Goal: Obtain resource: Obtain resource

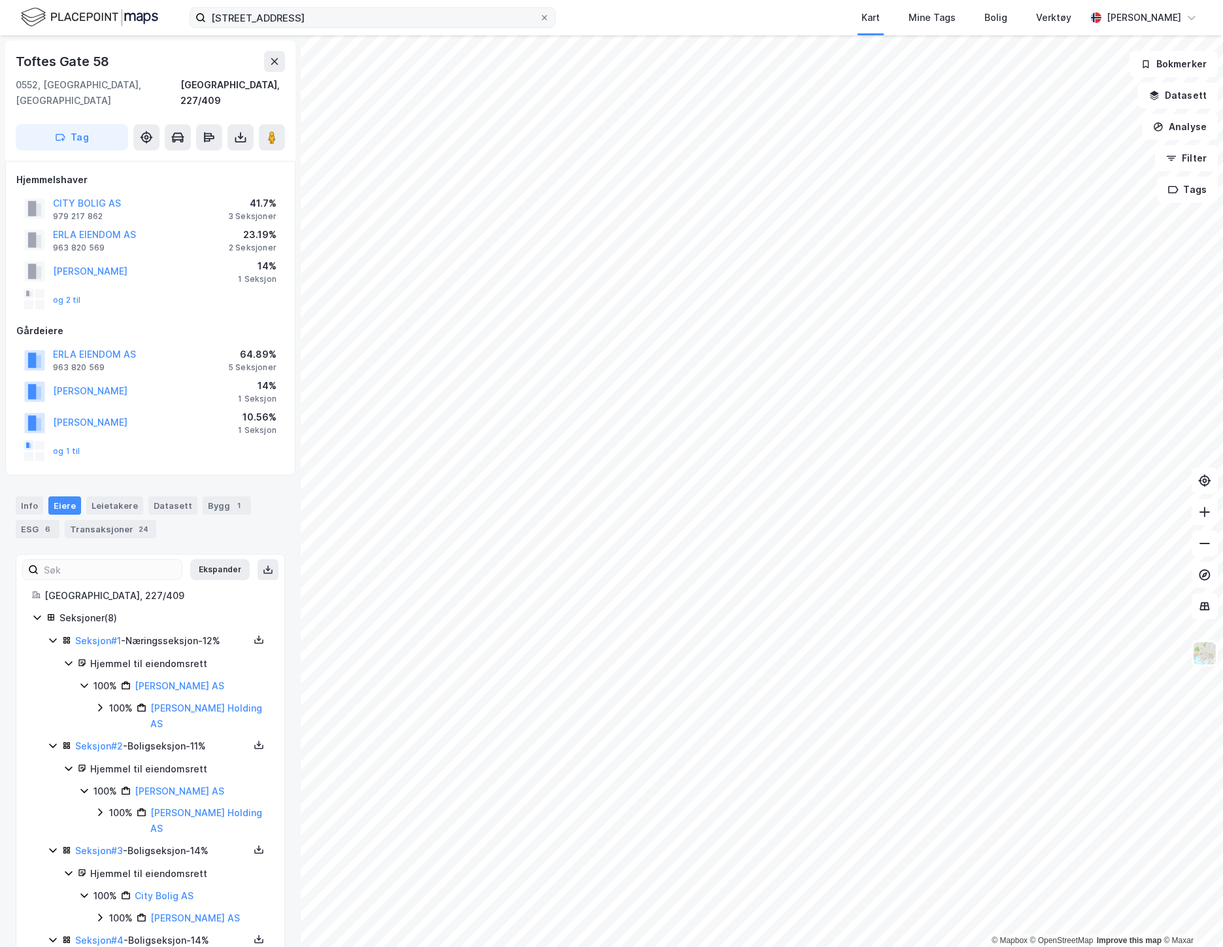
scroll to position [379, 0]
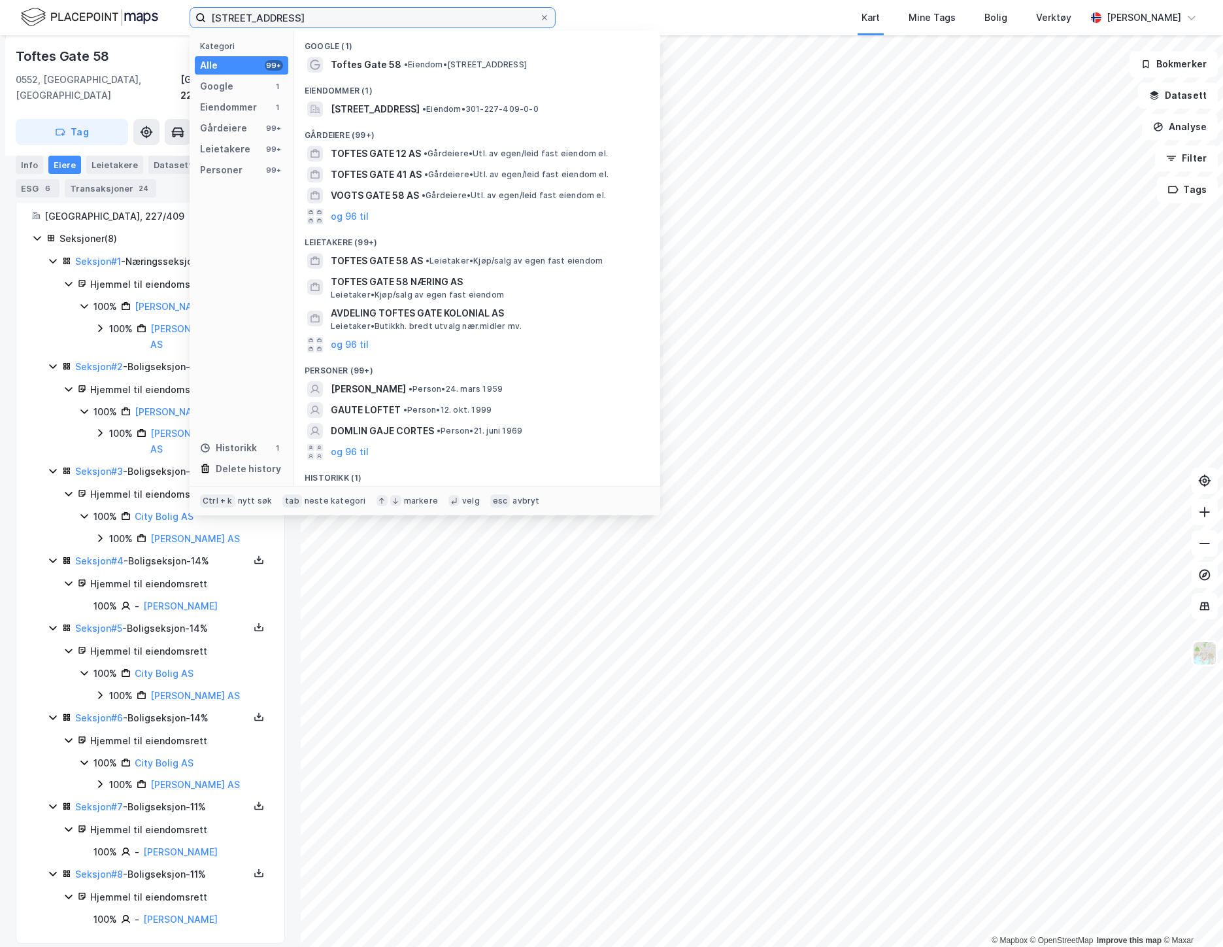
drag, startPoint x: 309, startPoint y: 17, endPoint x: 122, endPoint y: 11, distance: 187.1
click at [122, 11] on div "toftes gate 58 Kategori Alle 99+ Google 1 Eiendommer 1 Gårdeiere 99+ Leietakere…" at bounding box center [611, 17] width 1223 height 35
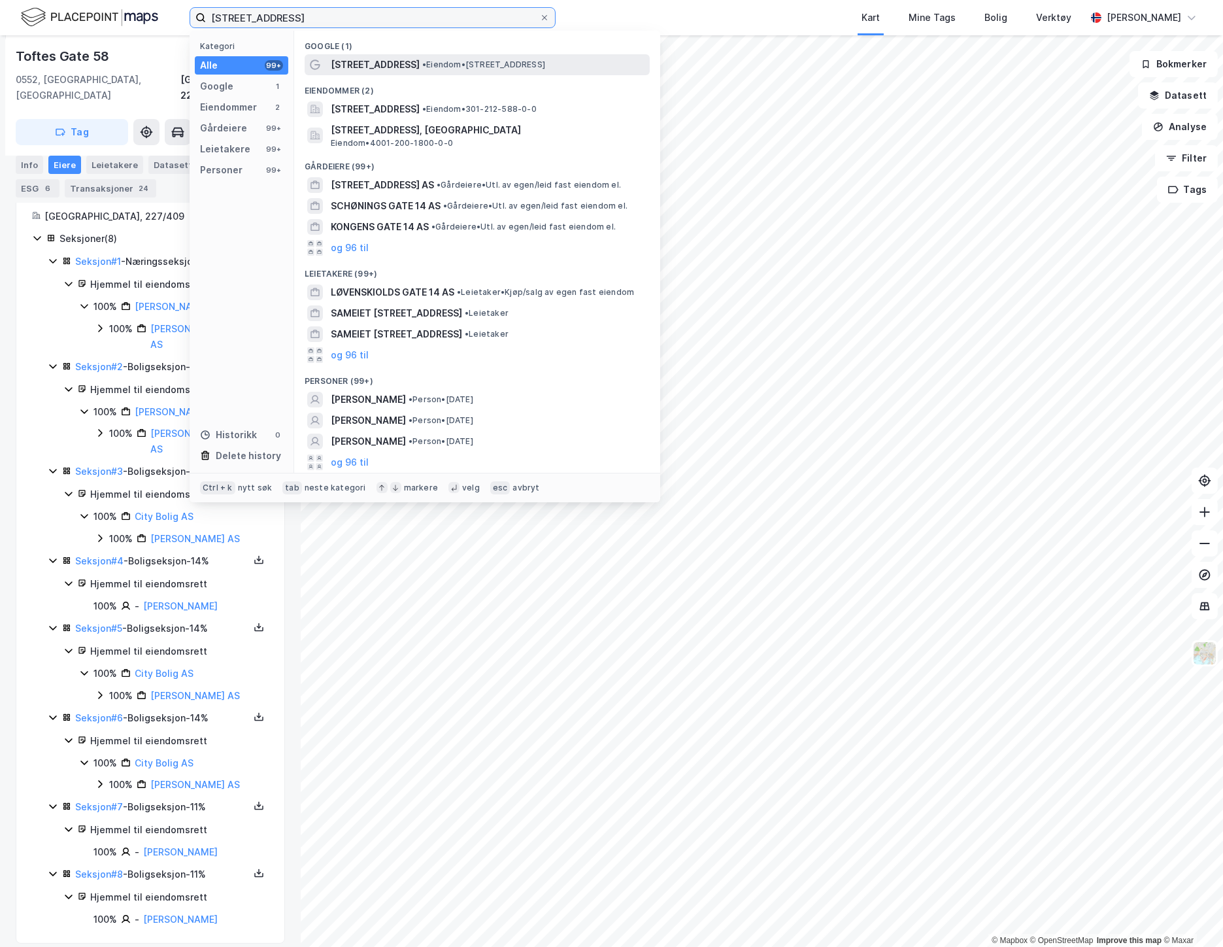
type input "[STREET_ADDRESS]"
click at [348, 67] on span "[STREET_ADDRESS]" at bounding box center [375, 65] width 89 height 16
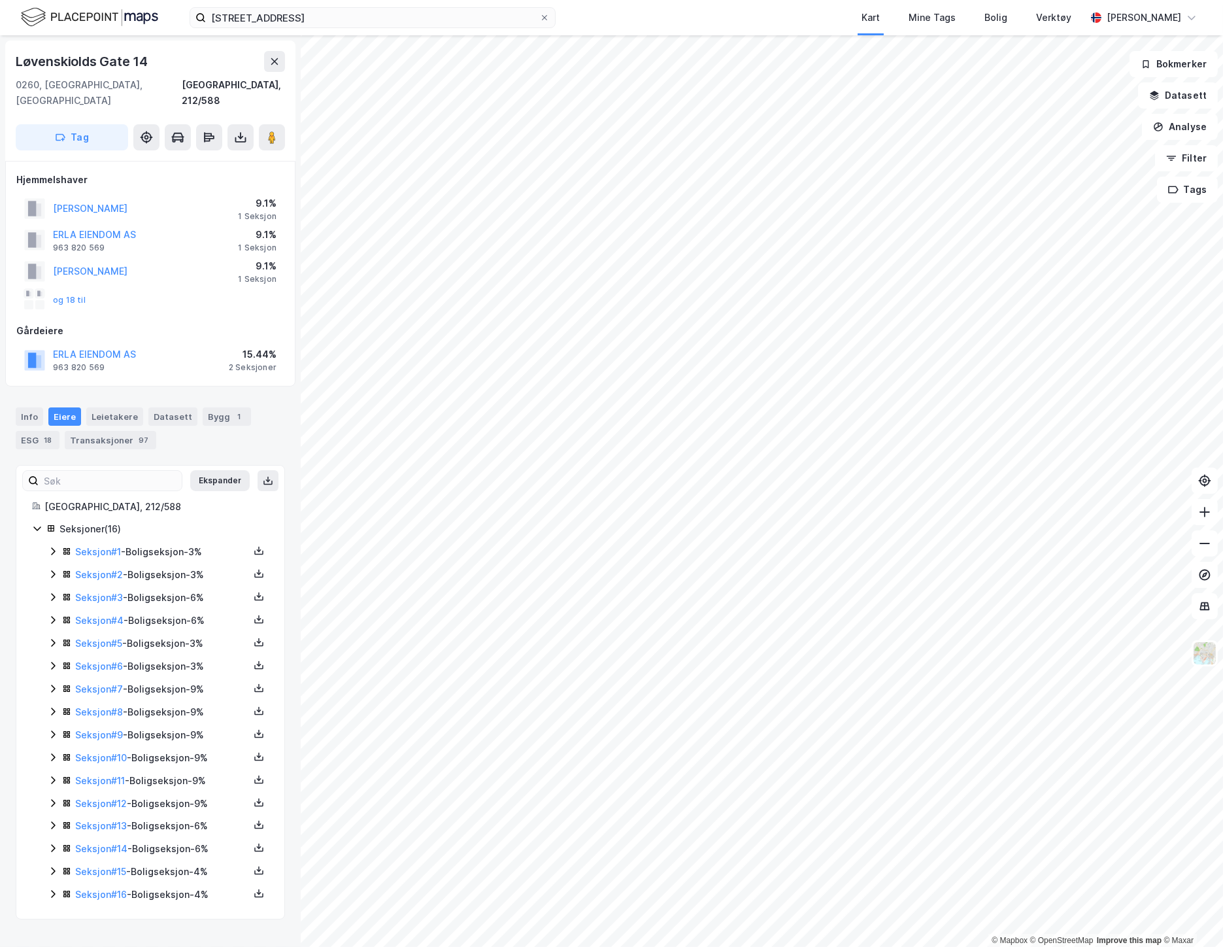
click at [50, 592] on icon at bounding box center [53, 597] width 10 height 10
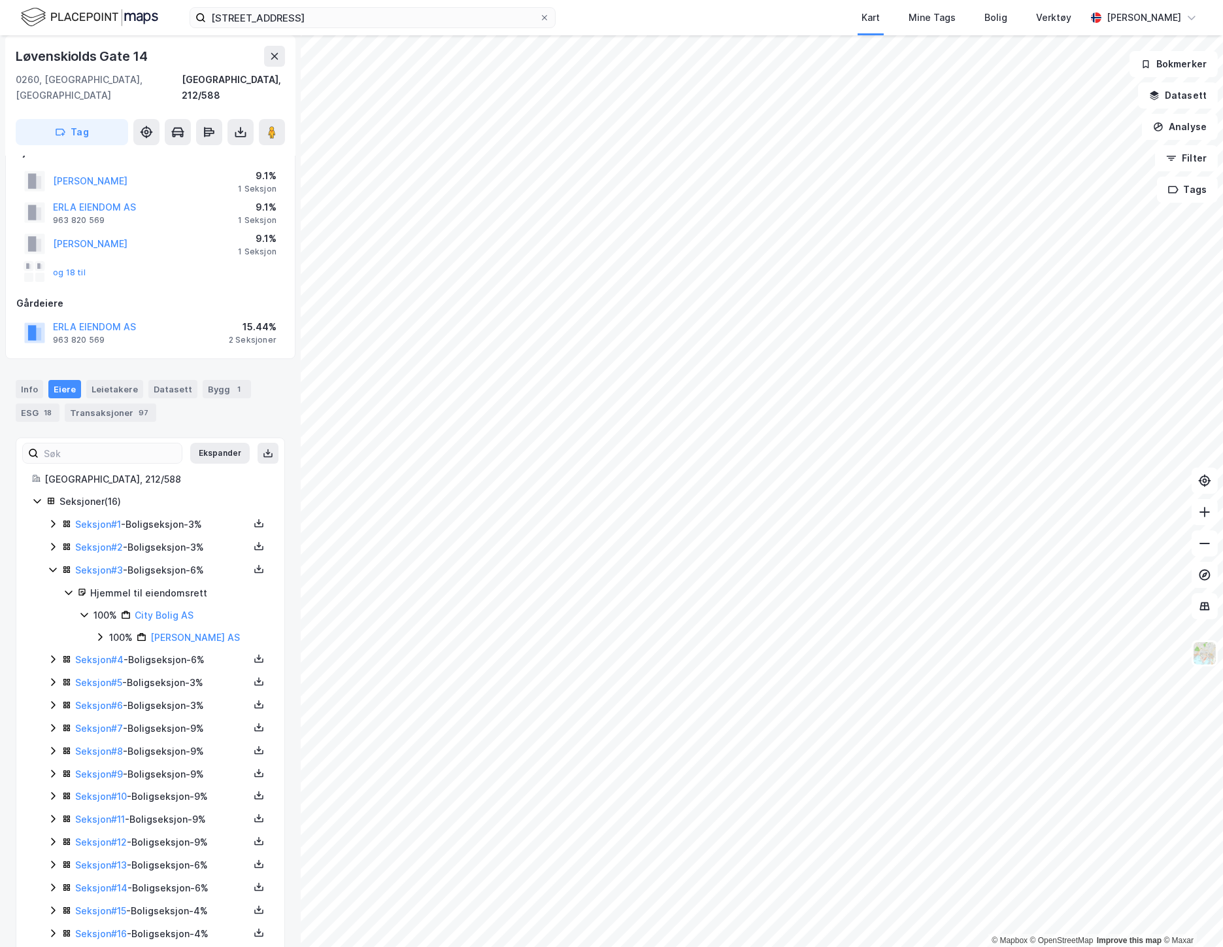
scroll to position [42, 0]
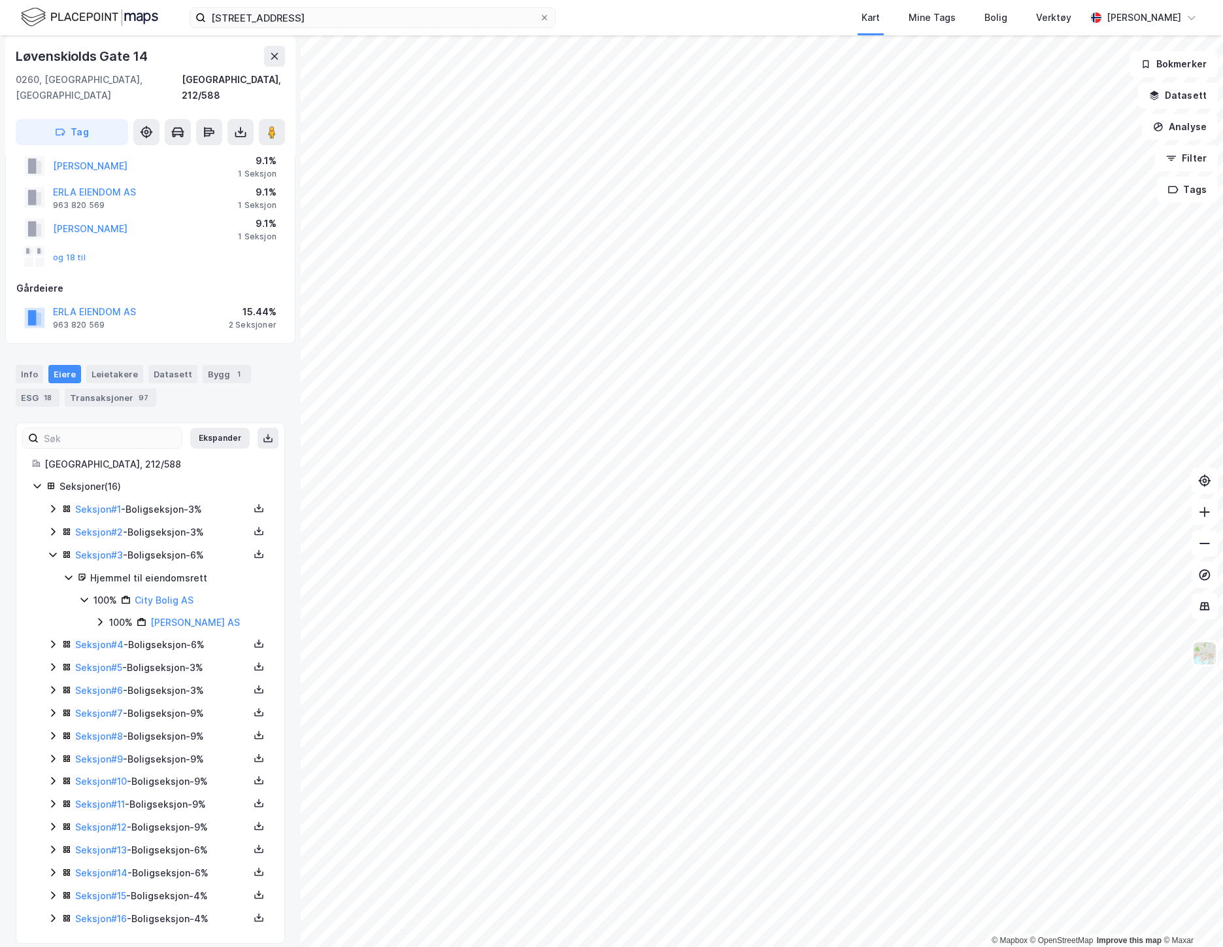
click at [51, 800] on icon at bounding box center [53, 804] width 4 height 8
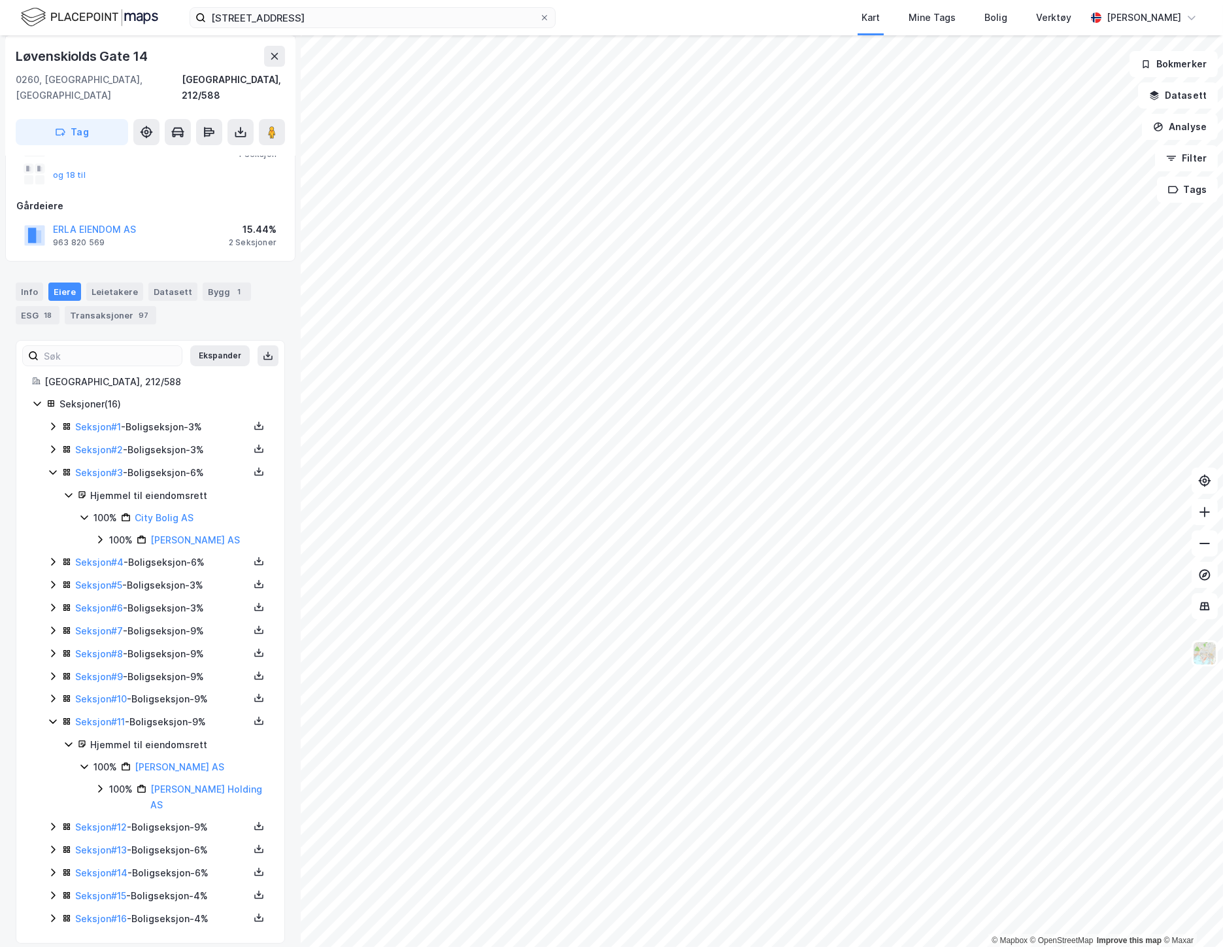
click at [56, 821] on icon at bounding box center [53, 826] width 10 height 10
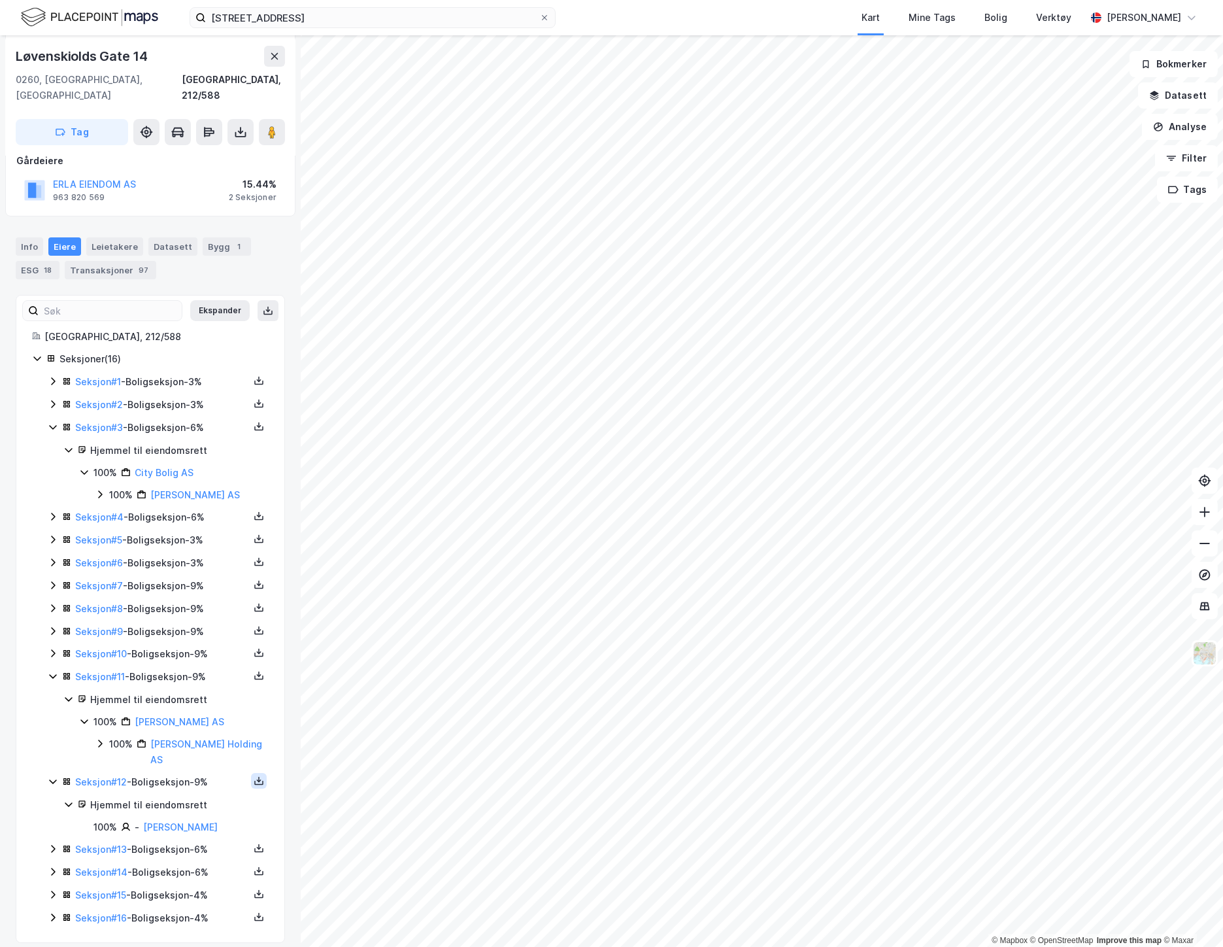
click at [254, 775] on icon at bounding box center [259, 780] width 10 height 10
click at [173, 733] on div "Grunnbok" at bounding box center [180, 741] width 44 height 16
